Goal: Information Seeking & Learning: Learn about a topic

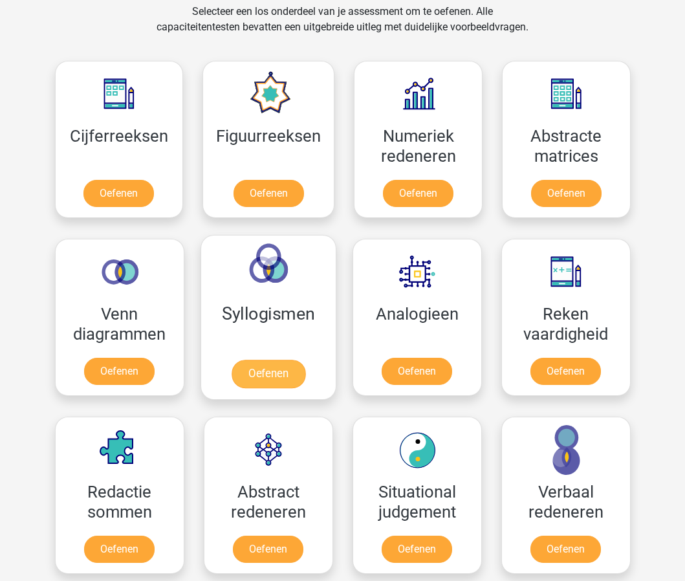
scroll to position [491, 0]
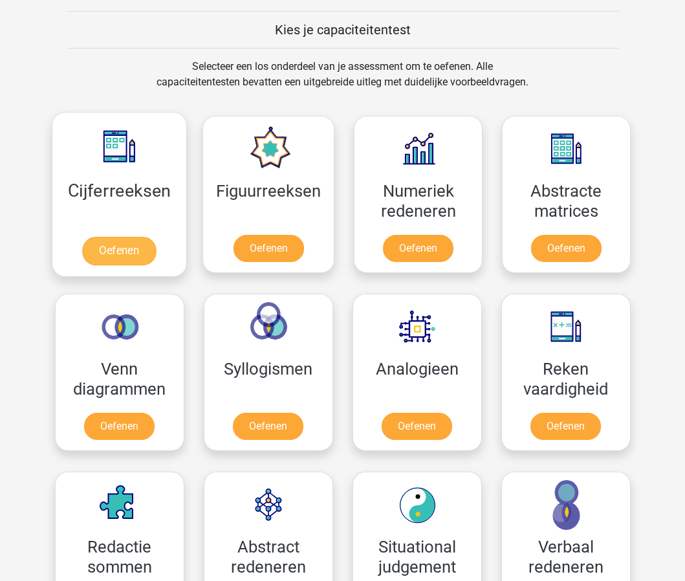
click at [119, 245] on link "Oefenen" at bounding box center [119, 251] width 74 height 28
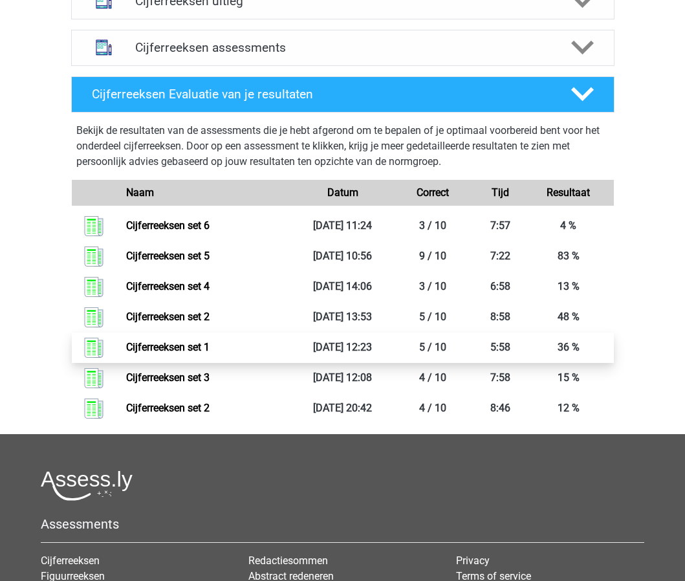
scroll to position [468, 0]
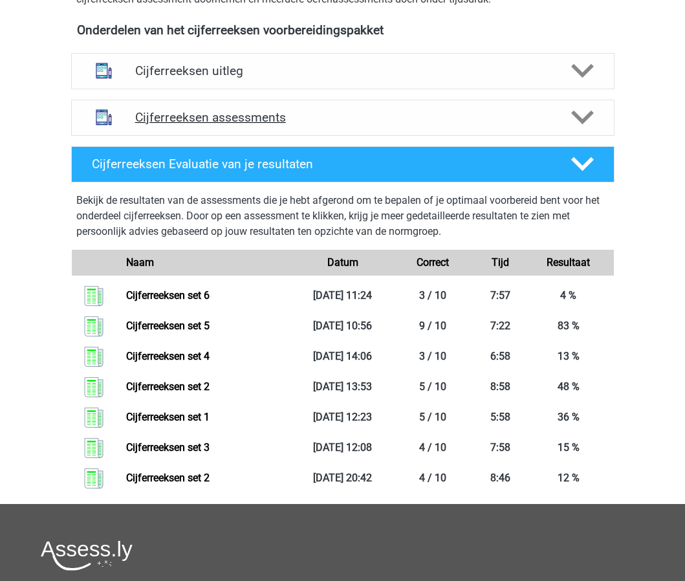
click at [256, 125] on h4 "Cijferreeksen assessments" at bounding box center [343, 117] width 416 height 15
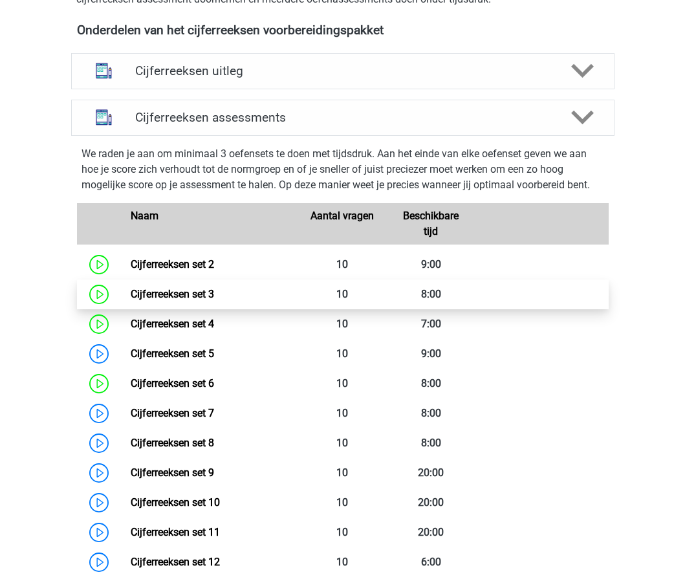
scroll to position [509, 0]
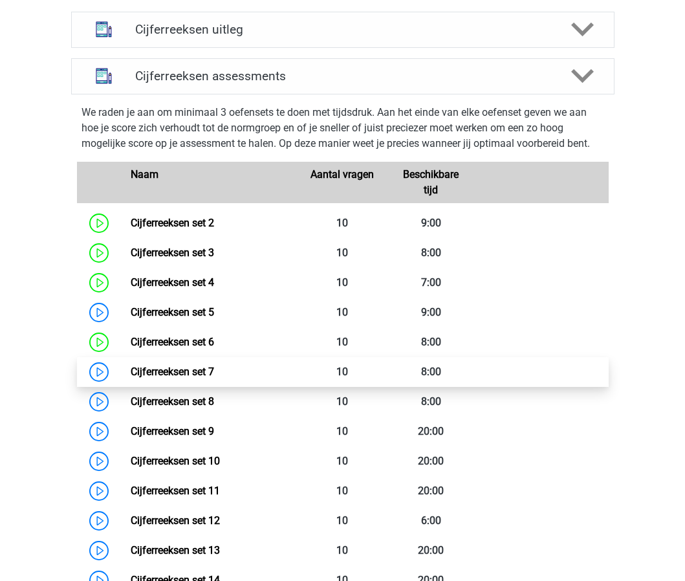
click at [131, 378] on link "Cijferreeksen set 7" at bounding box center [172, 372] width 83 height 12
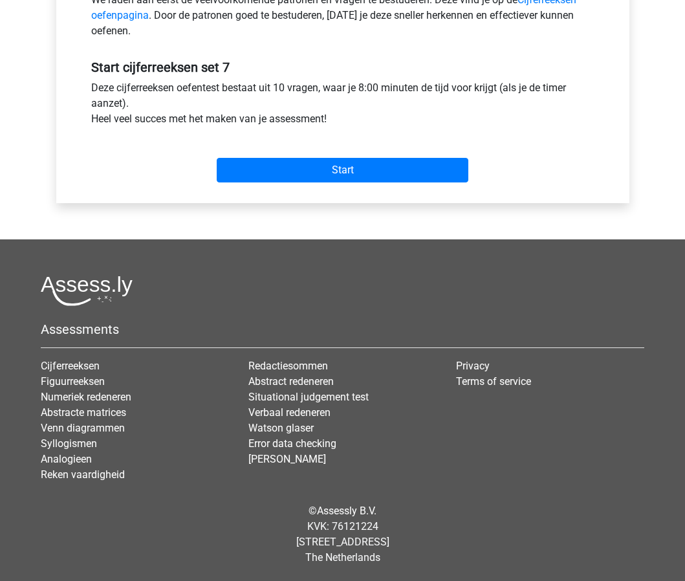
scroll to position [441, 0]
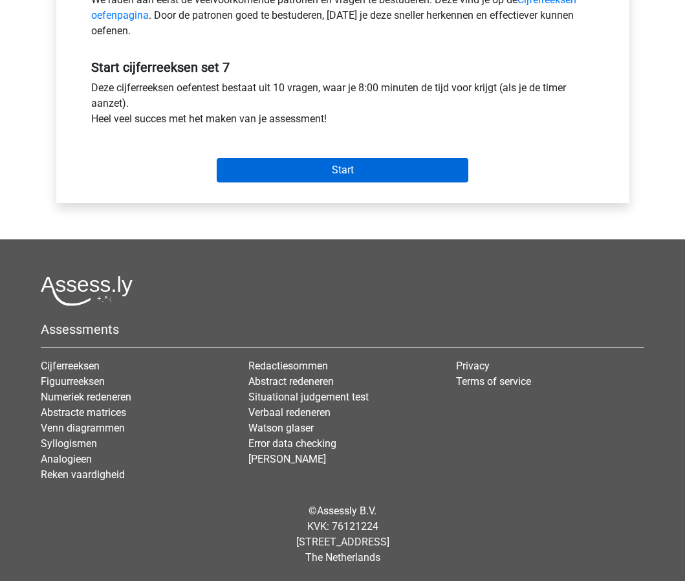
click at [348, 162] on input "Start" at bounding box center [343, 170] width 252 height 25
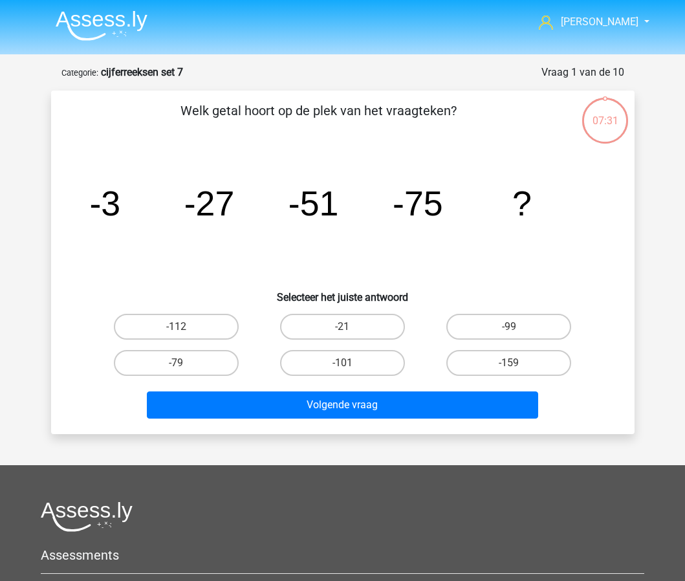
click at [513, 327] on input "-99" at bounding box center [513, 331] width 8 height 8
radio input "true"
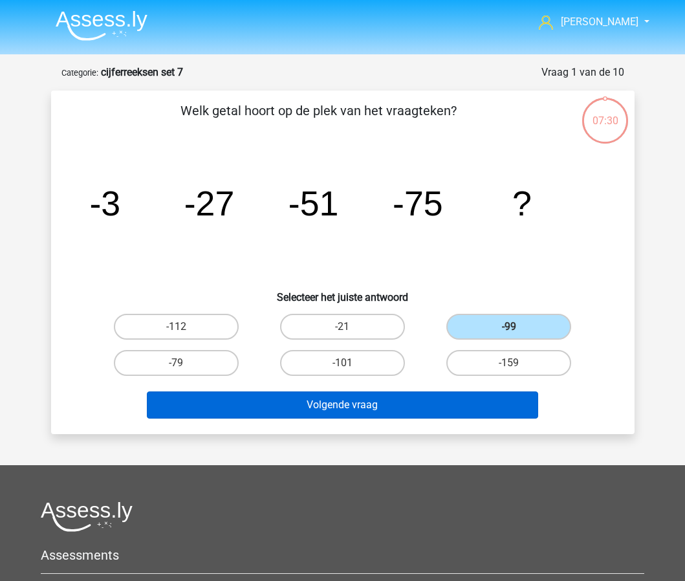
click at [410, 405] on button "Volgende vraag" at bounding box center [343, 405] width 392 height 27
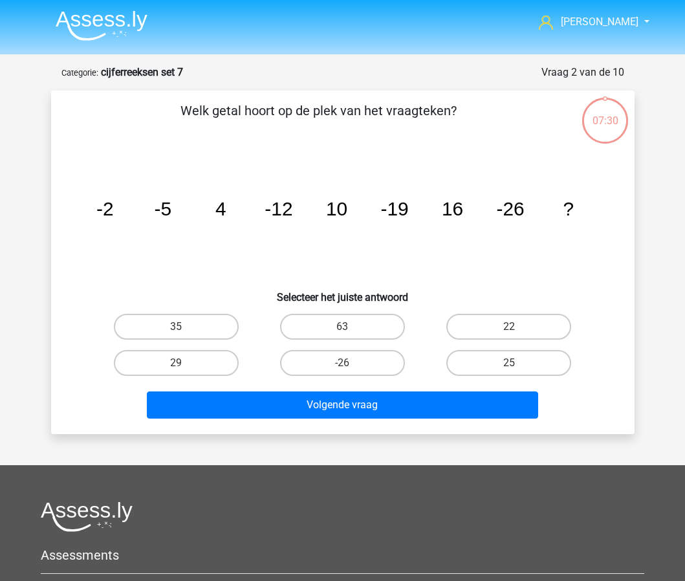
scroll to position [65, 0]
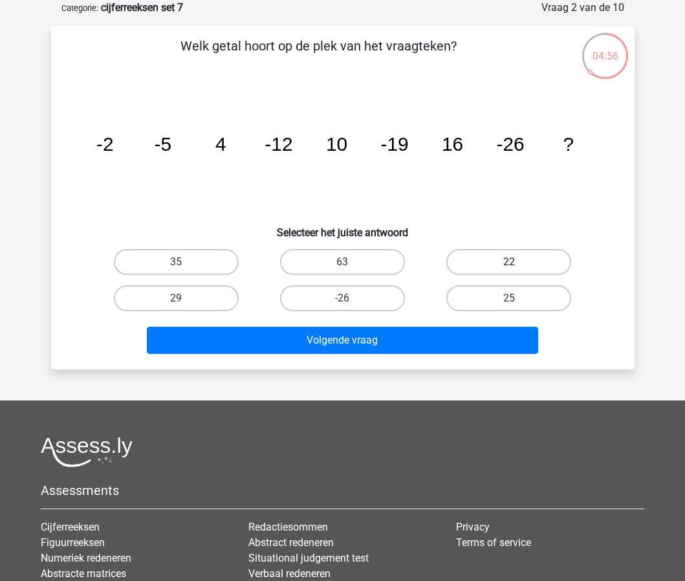
click at [504, 264] on label "22" at bounding box center [509, 262] width 125 height 26
click at [509, 264] on input "22" at bounding box center [513, 266] width 8 height 8
radio input "true"
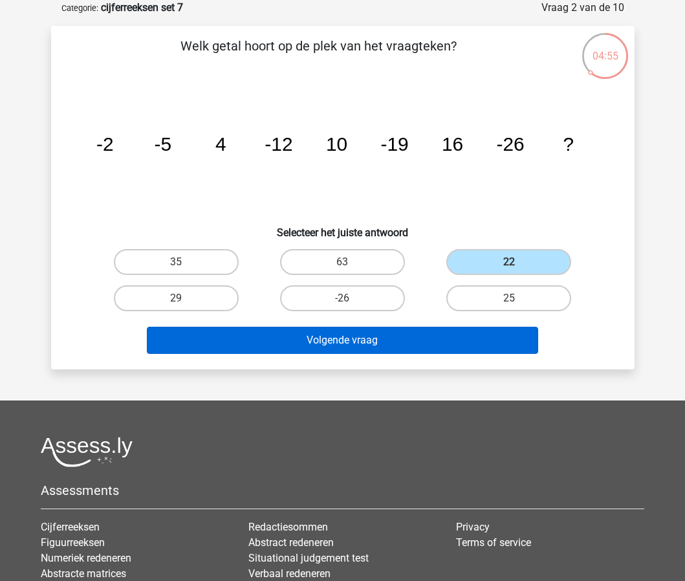
click at [438, 346] on button "Volgende vraag" at bounding box center [343, 340] width 392 height 27
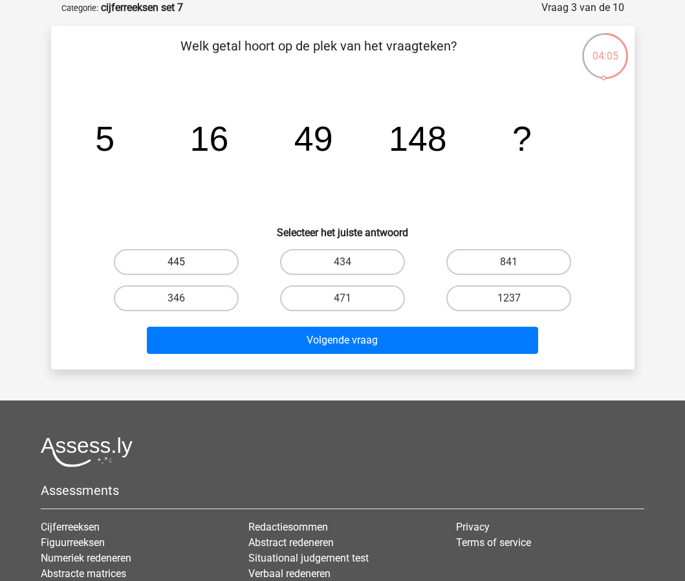
click at [183, 254] on label "445" at bounding box center [176, 262] width 125 height 26
click at [183, 262] on input "445" at bounding box center [180, 266] width 8 height 8
radio input "true"
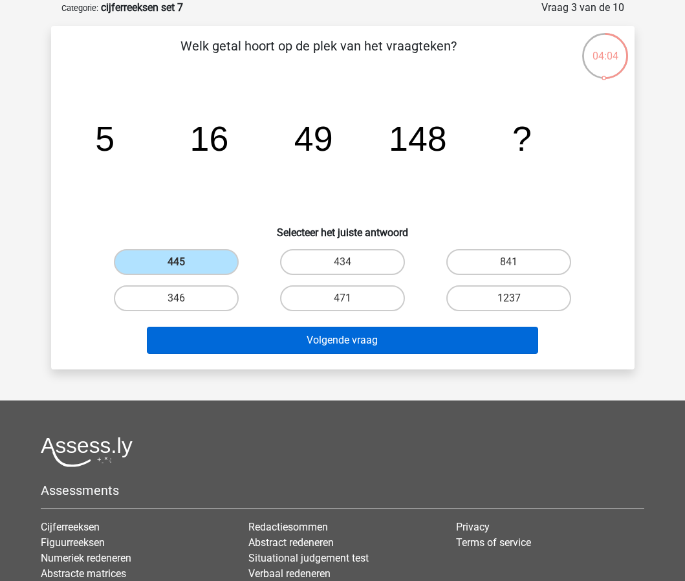
click at [363, 344] on button "Volgende vraag" at bounding box center [343, 340] width 392 height 27
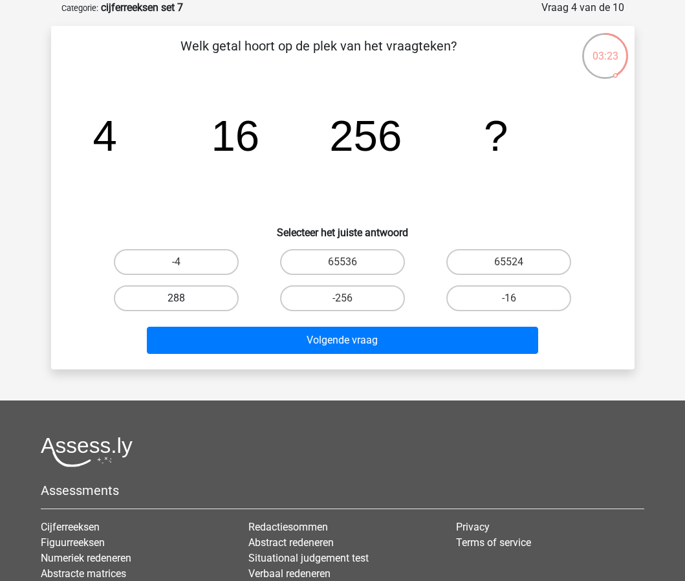
click at [187, 299] on label "288" at bounding box center [176, 298] width 125 height 26
click at [184, 299] on input "288" at bounding box center [180, 302] width 8 height 8
radio input "true"
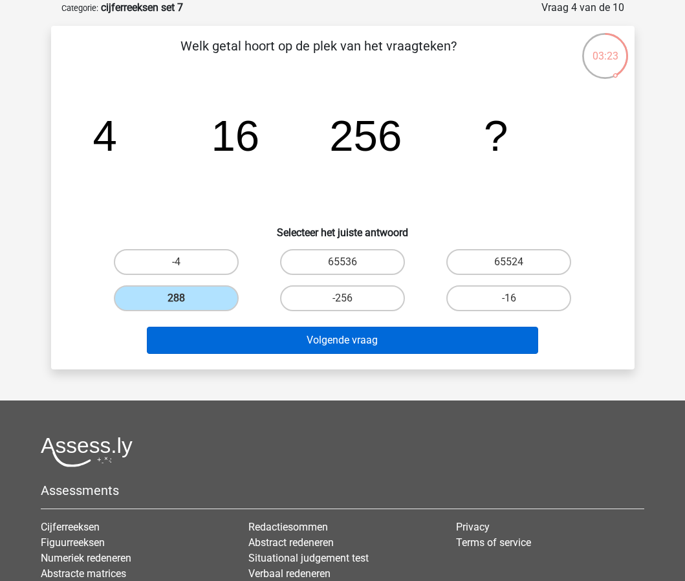
click at [287, 335] on button "Volgende vraag" at bounding box center [343, 340] width 392 height 27
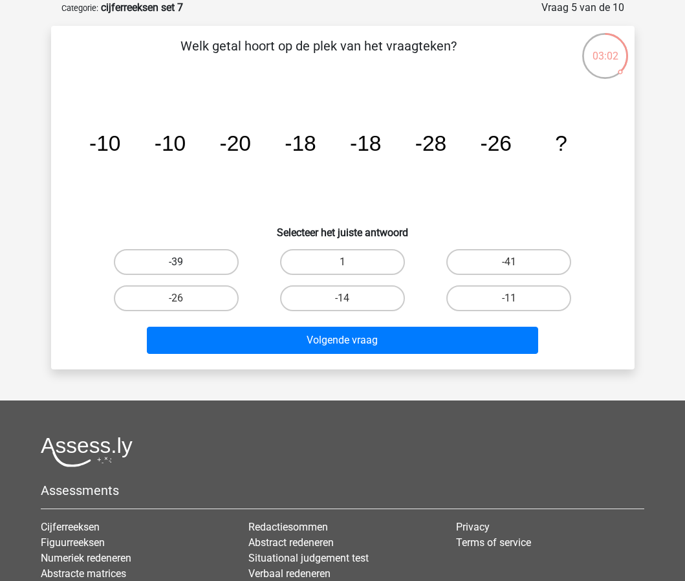
click at [202, 254] on label "-39" at bounding box center [176, 262] width 125 height 26
click at [184, 262] on input "-39" at bounding box center [180, 266] width 8 height 8
radio input "true"
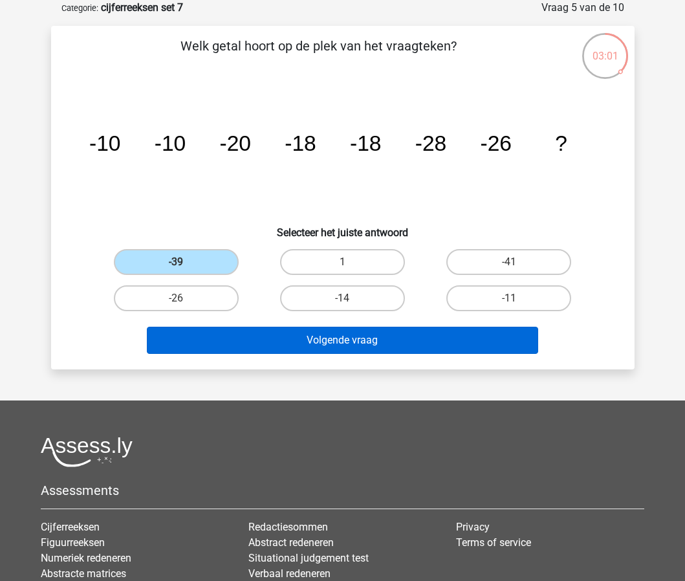
click at [309, 333] on button "Volgende vraag" at bounding box center [343, 340] width 392 height 27
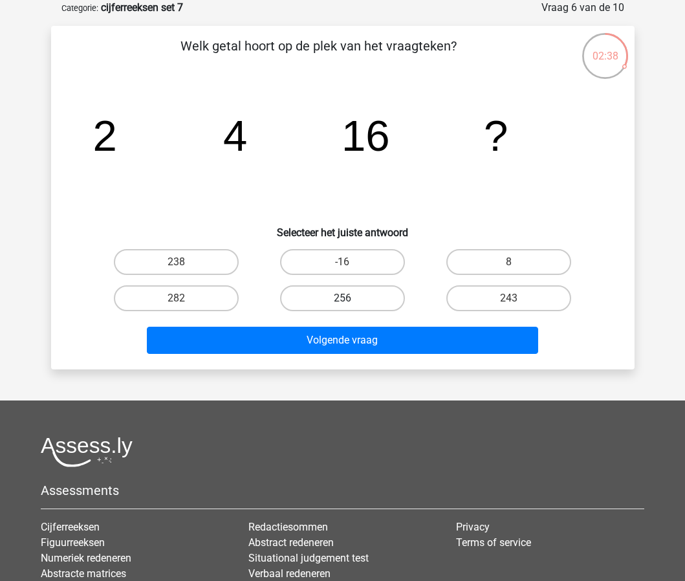
click at [346, 297] on label "256" at bounding box center [342, 298] width 125 height 26
click at [346, 298] on input "256" at bounding box center [346, 302] width 8 height 8
radio input "true"
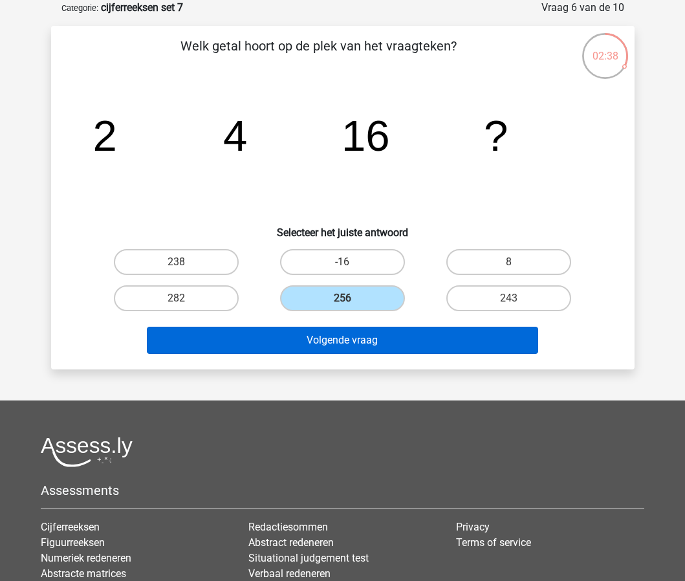
click at [377, 339] on button "Volgende vraag" at bounding box center [343, 340] width 392 height 27
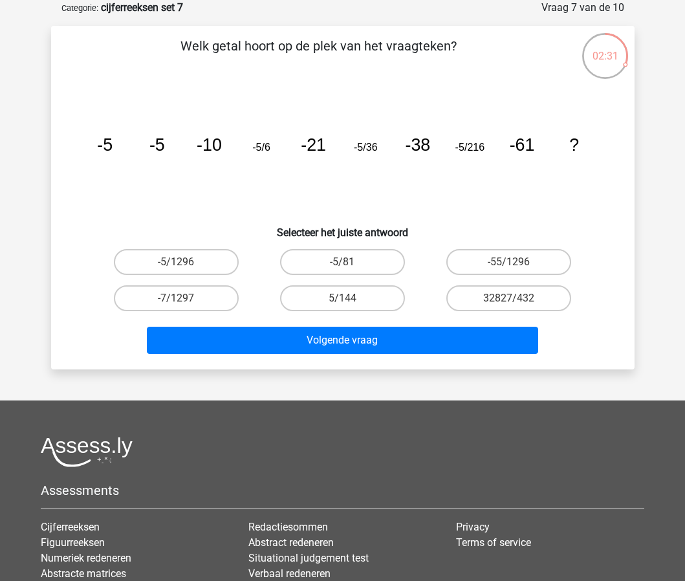
click at [346, 263] on input "-5/81" at bounding box center [346, 266] width 8 height 8
radio input "true"
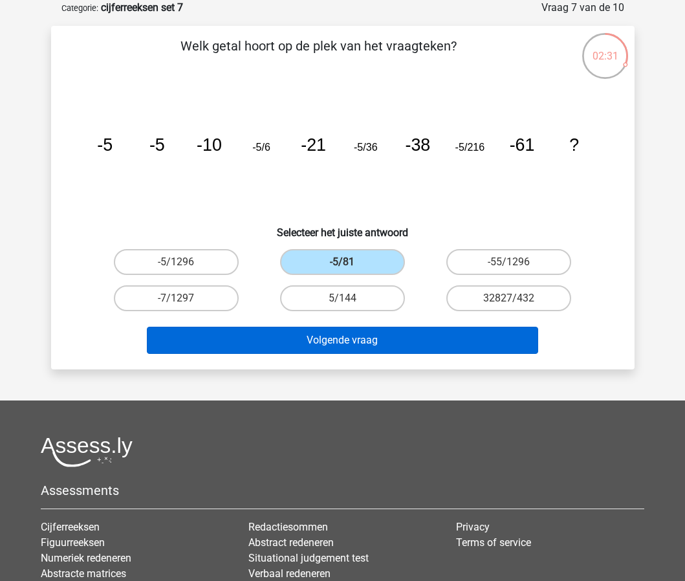
click at [348, 343] on button "Volgende vraag" at bounding box center [343, 340] width 392 height 27
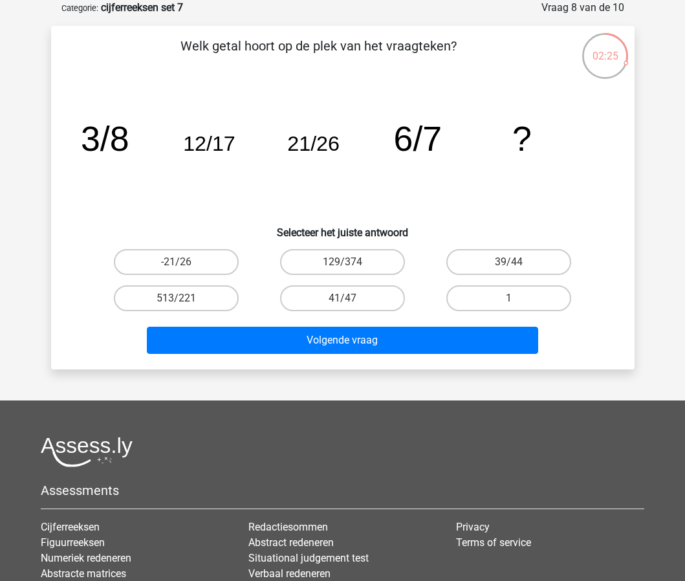
click at [357, 276] on div "129/374" at bounding box center [343, 262] width 166 height 36
click at [359, 289] on label "41/47" at bounding box center [342, 298] width 125 height 26
click at [351, 298] on input "41/47" at bounding box center [346, 302] width 8 height 8
radio input "true"
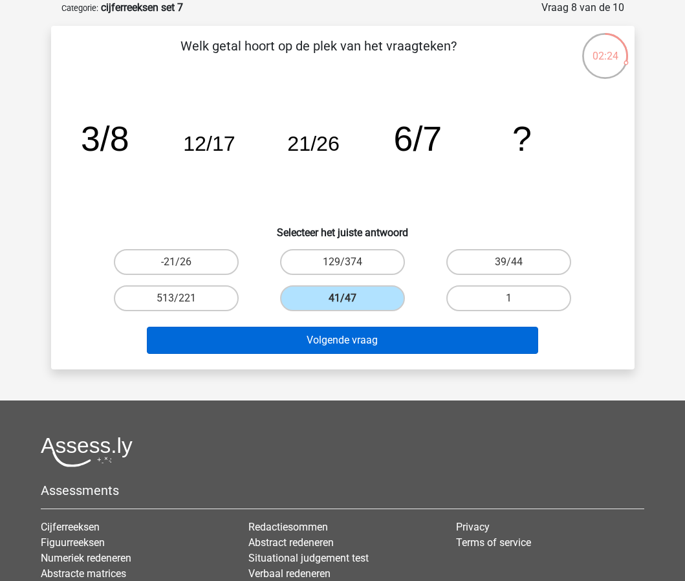
click at [352, 339] on button "Volgende vraag" at bounding box center [343, 340] width 392 height 27
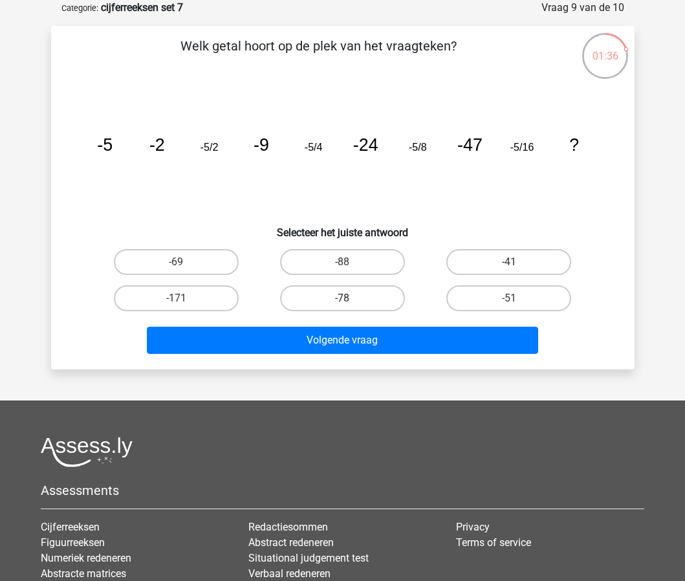
click at [359, 300] on label "-78" at bounding box center [342, 298] width 125 height 26
click at [351, 300] on input "-78" at bounding box center [346, 302] width 8 height 8
radio input "true"
click at [357, 355] on div "Volgende vraag" at bounding box center [343, 343] width 500 height 32
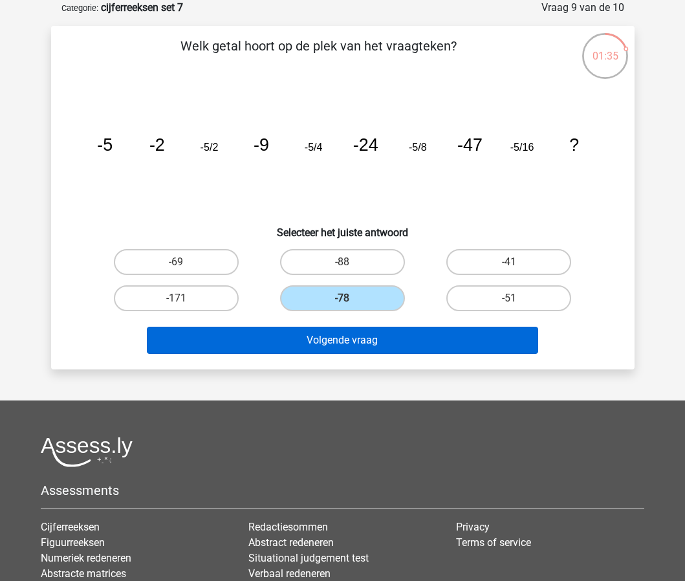
click at [374, 339] on button "Volgende vraag" at bounding box center [343, 340] width 392 height 27
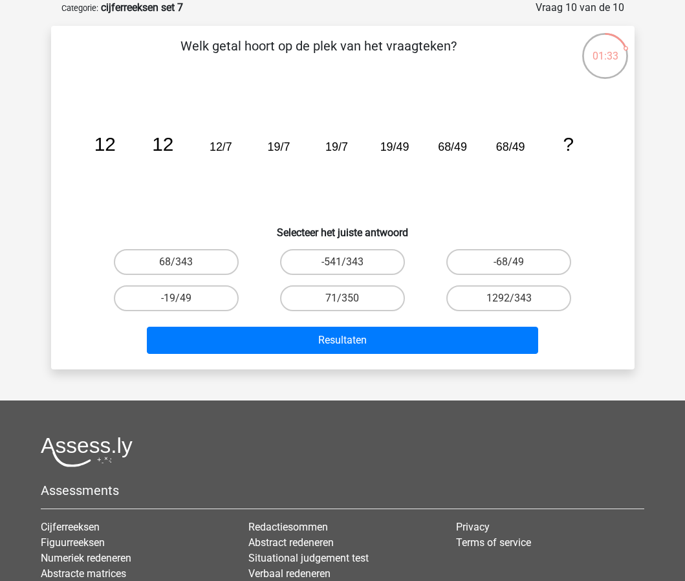
click at [577, 152] on icon "image/svg+xml 12 12 12/7 19/7 19/7 19/49 68/49 68/49 ?" at bounding box center [343, 150] width 522 height 131
click at [203, 260] on label "68/343" at bounding box center [176, 262] width 125 height 26
click at [184, 262] on input "68/343" at bounding box center [180, 266] width 8 height 8
radio input "true"
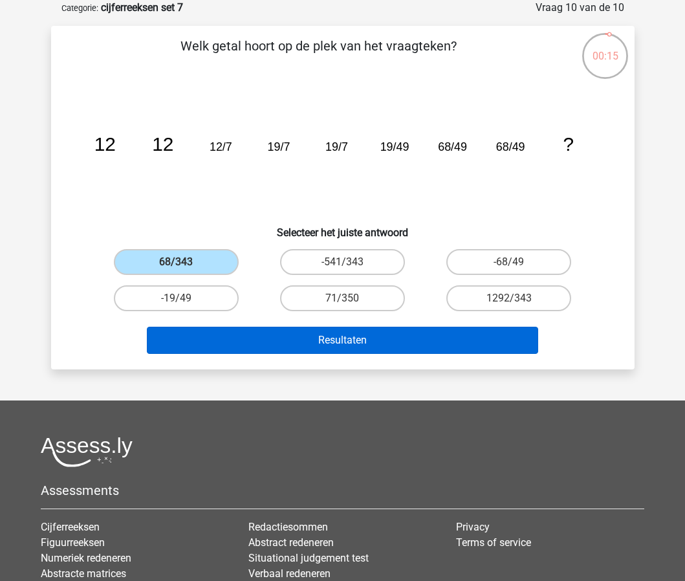
click at [313, 338] on button "Resultaten" at bounding box center [343, 340] width 392 height 27
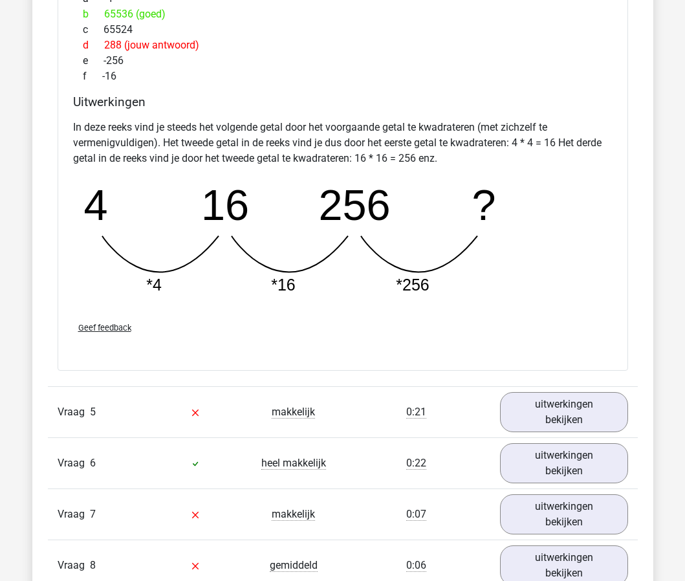
scroll to position [1377, 0]
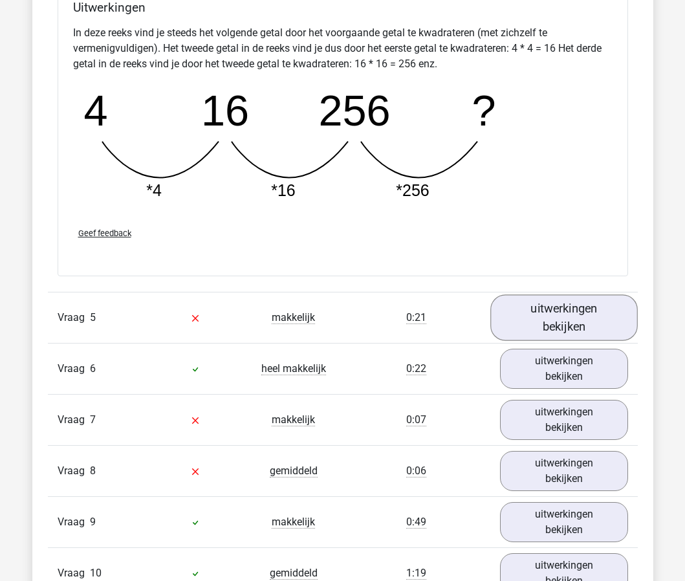
click at [586, 315] on link "uitwerkingen bekijken" at bounding box center [565, 318] width 148 height 46
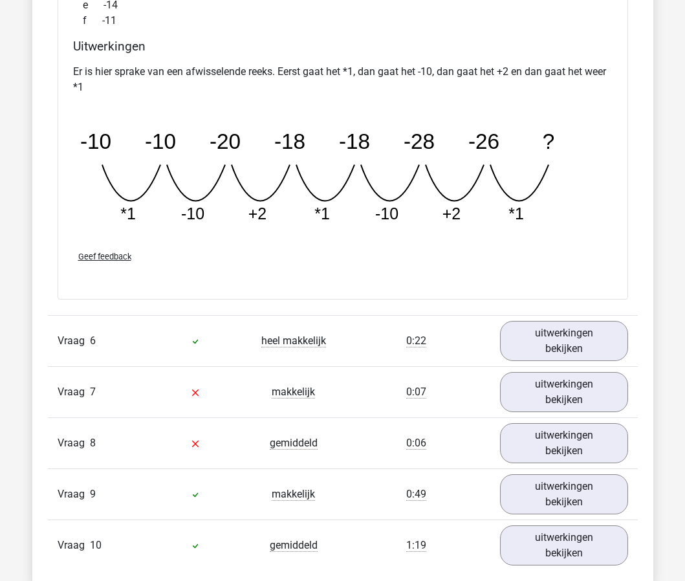
scroll to position [2086, 0]
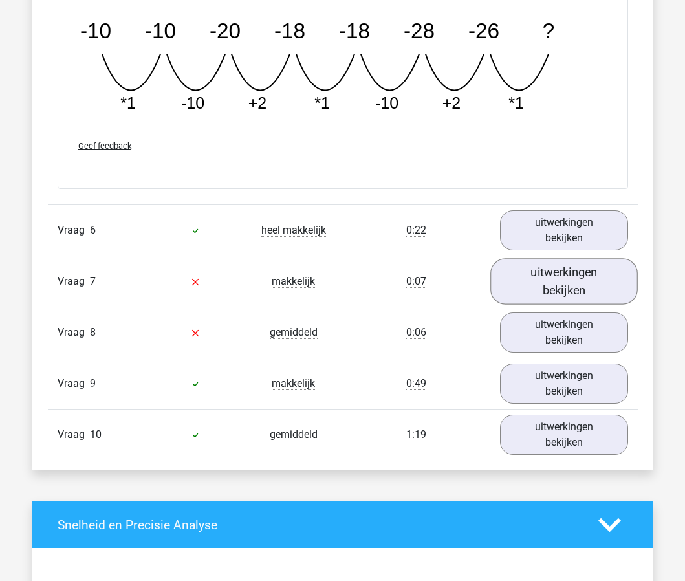
click at [562, 291] on link "uitwerkingen bekijken" at bounding box center [565, 282] width 148 height 46
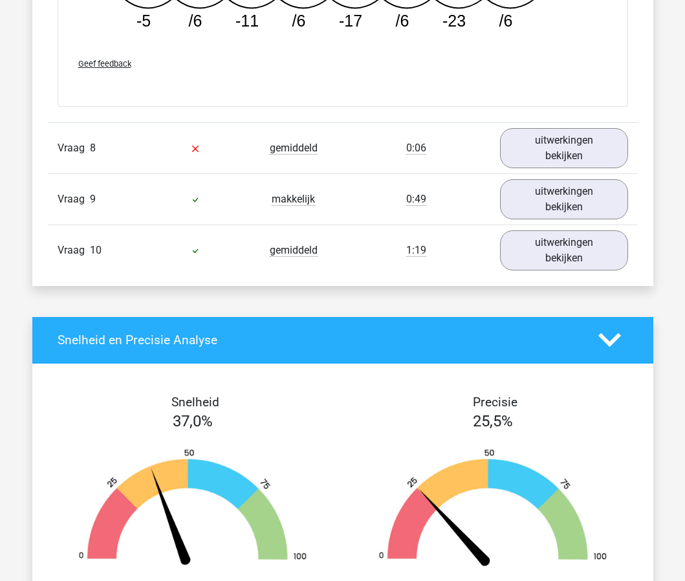
scroll to position [2943, 0]
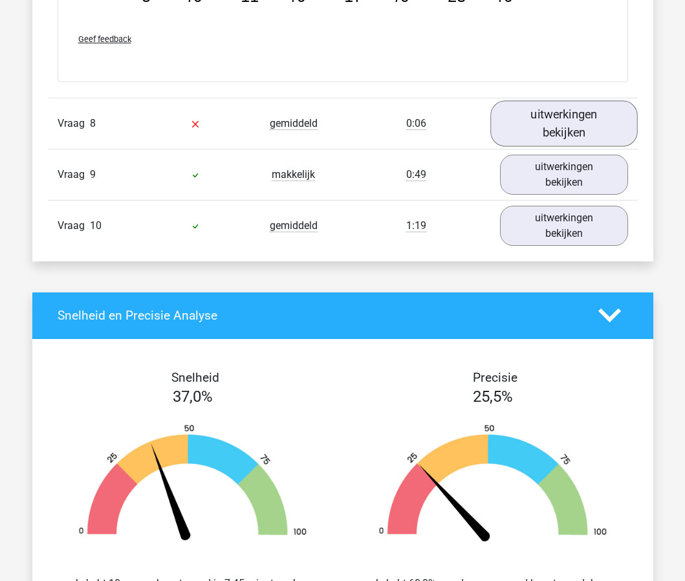
click at [559, 136] on link "uitwerkingen bekijken" at bounding box center [565, 123] width 148 height 46
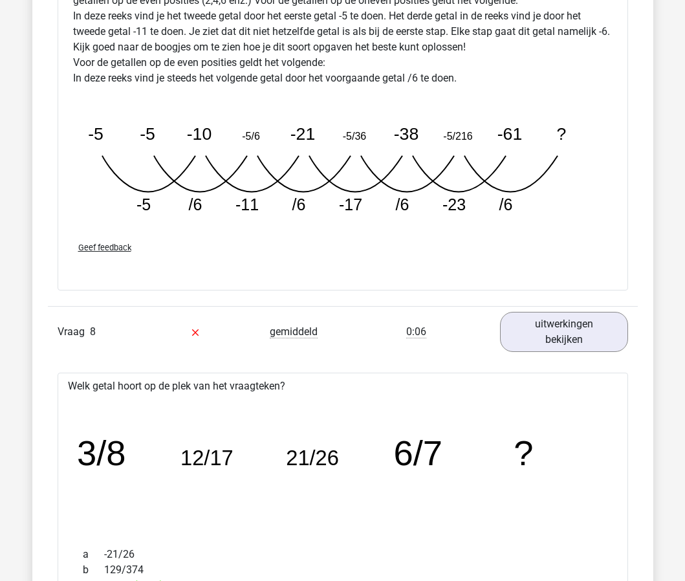
scroll to position [2680, 0]
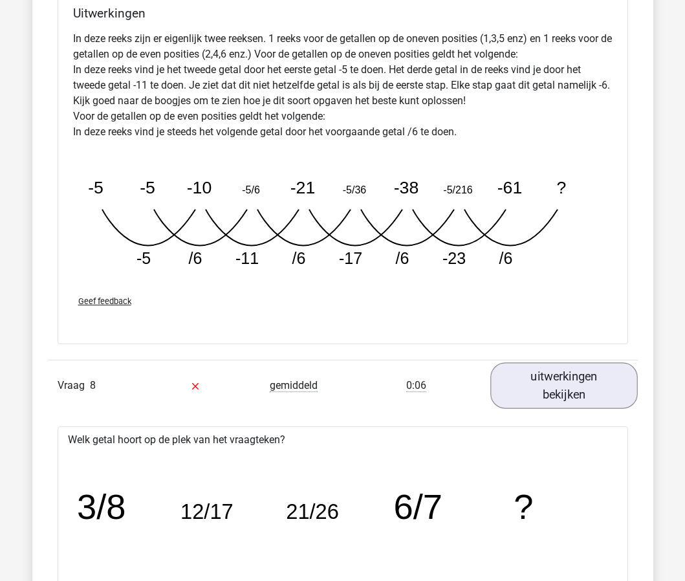
click at [584, 369] on link "uitwerkingen bekijken" at bounding box center [565, 385] width 148 height 46
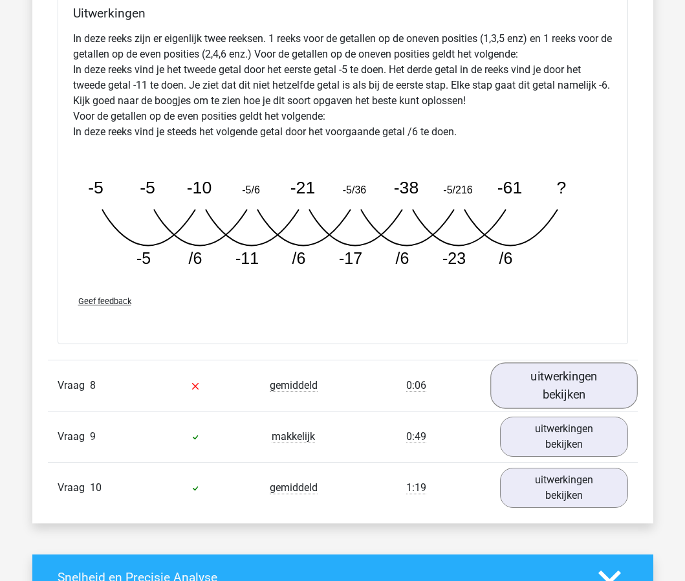
click at [584, 369] on link "uitwerkingen bekijken" at bounding box center [565, 385] width 148 height 46
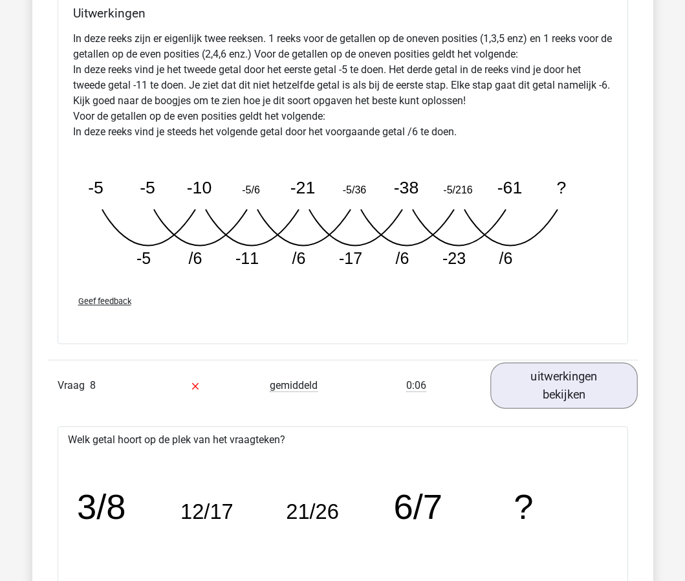
click at [584, 369] on link "uitwerkingen bekijken" at bounding box center [565, 385] width 148 height 46
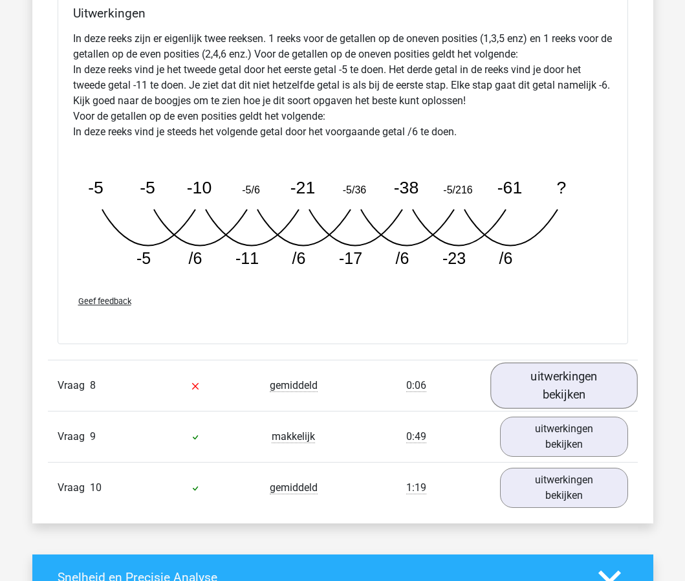
click at [584, 369] on link "uitwerkingen bekijken" at bounding box center [565, 385] width 148 height 46
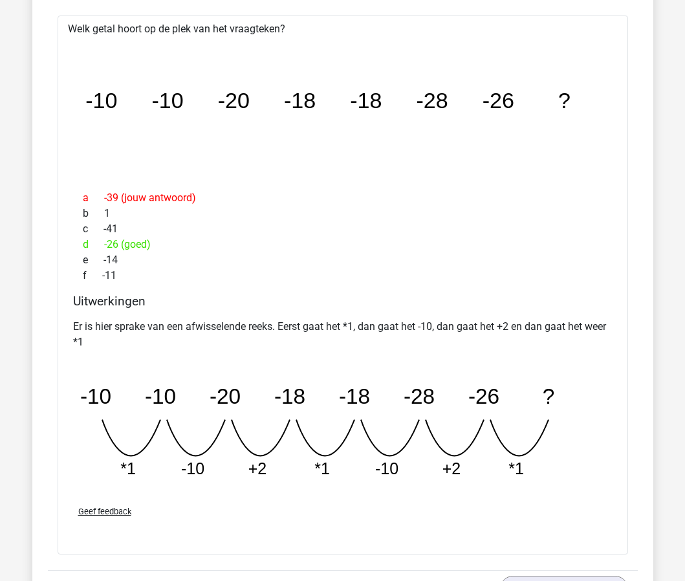
scroll to position [836, 0]
